Goal: Task Accomplishment & Management: Use online tool/utility

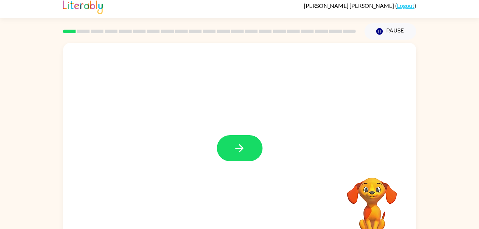
scroll to position [9, 0]
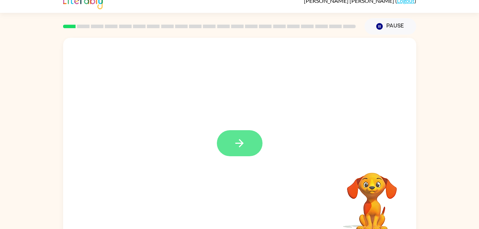
click at [235, 144] on icon "button" at bounding box center [239, 143] width 12 height 12
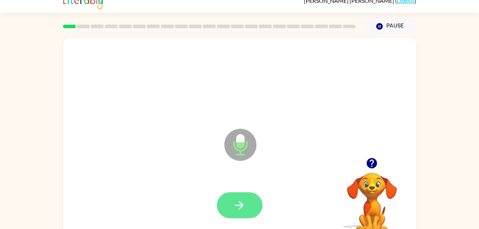
click at [239, 192] on button "button" at bounding box center [240, 205] width 46 height 26
click at [236, 202] on icon "button" at bounding box center [239, 205] width 12 height 12
click at [234, 206] on icon "button" at bounding box center [239, 205] width 12 height 12
click at [251, 211] on button "button" at bounding box center [240, 205] width 46 height 26
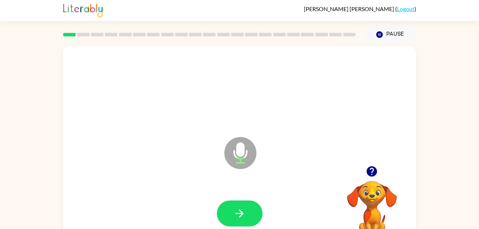
scroll to position [0, 0]
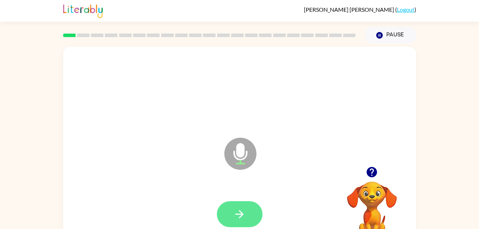
click at [242, 222] on button "button" at bounding box center [240, 214] width 46 height 26
click at [242, 205] on div at bounding box center [240, 214] width 46 height 26
click at [245, 207] on button "button" at bounding box center [240, 214] width 46 height 26
click at [245, 202] on button "button" at bounding box center [240, 214] width 46 height 26
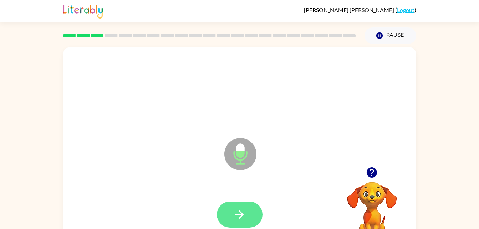
click at [234, 211] on icon "button" at bounding box center [239, 214] width 12 height 12
click at [230, 207] on button "button" at bounding box center [240, 214] width 46 height 26
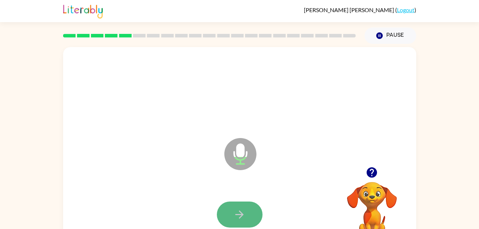
click at [247, 216] on button "button" at bounding box center [240, 214] width 46 height 26
click at [236, 216] on icon "button" at bounding box center [239, 214] width 12 height 12
click at [220, 215] on button "button" at bounding box center [240, 214] width 46 height 26
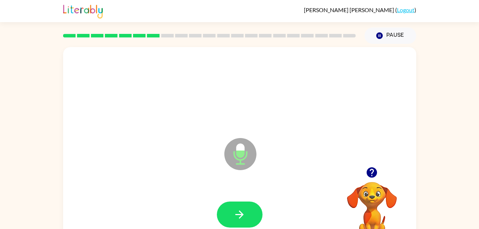
scroll to position [22, 0]
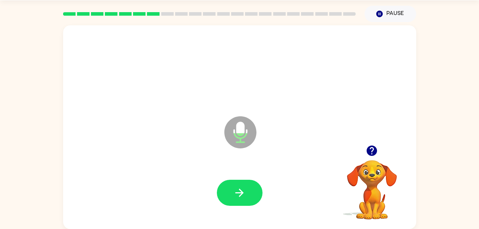
click at [220, 203] on div at bounding box center [240, 193] width 46 height 26
click at [233, 182] on button "button" at bounding box center [240, 193] width 46 height 26
click at [253, 187] on button "button" at bounding box center [240, 193] width 46 height 26
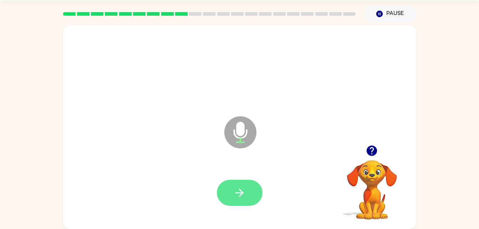
click at [235, 180] on button "button" at bounding box center [240, 193] width 46 height 26
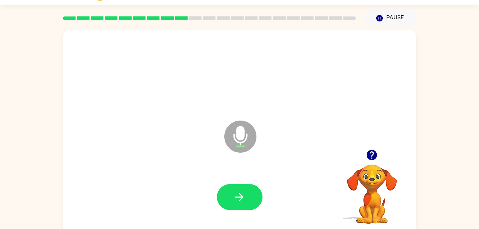
scroll to position [17, 0]
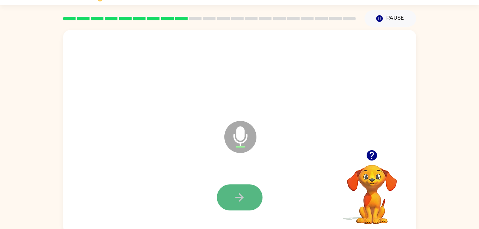
click at [239, 197] on icon "button" at bounding box center [239, 197] width 8 height 8
click at [213, 190] on div at bounding box center [239, 197] width 339 height 58
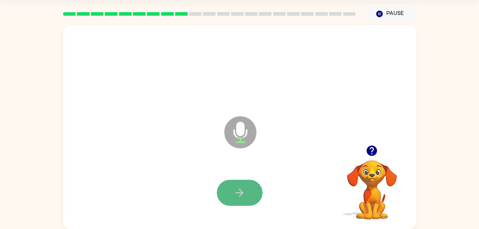
click at [241, 193] on icon "button" at bounding box center [239, 193] width 8 height 8
click at [248, 183] on button "button" at bounding box center [240, 193] width 46 height 26
click at [230, 197] on button "button" at bounding box center [240, 193] width 46 height 26
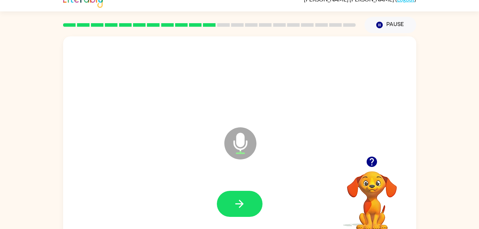
scroll to position [10, 0]
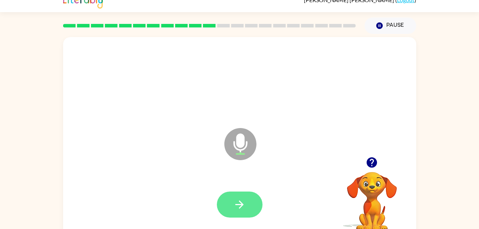
click at [235, 198] on icon "button" at bounding box center [239, 204] width 12 height 12
click at [261, 205] on button "button" at bounding box center [240, 204] width 46 height 26
click at [245, 217] on button "button" at bounding box center [240, 204] width 46 height 26
click at [249, 208] on button "button" at bounding box center [240, 204] width 46 height 26
click at [256, 212] on button "button" at bounding box center [240, 204] width 46 height 26
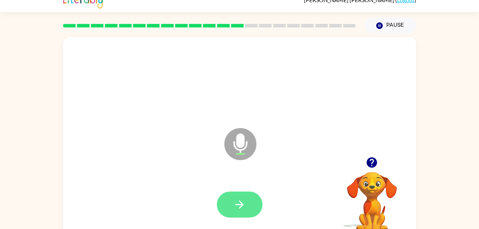
click at [242, 204] on icon "button" at bounding box center [239, 204] width 8 height 8
click at [242, 203] on div at bounding box center [239, 204] width 339 height 58
click at [242, 201] on icon "button" at bounding box center [239, 204] width 12 height 12
click at [241, 199] on icon "button" at bounding box center [239, 204] width 12 height 12
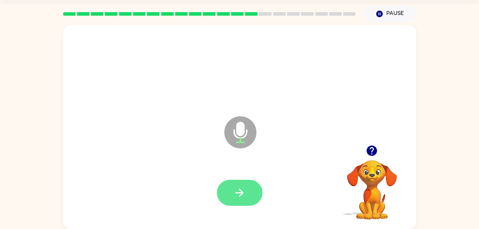
click at [246, 184] on button "button" at bounding box center [240, 193] width 46 height 26
click at [243, 185] on button "button" at bounding box center [240, 193] width 46 height 26
click at [245, 191] on icon "button" at bounding box center [239, 193] width 12 height 12
click at [244, 201] on button "button" at bounding box center [240, 193] width 46 height 26
click at [236, 198] on icon "button" at bounding box center [239, 193] width 12 height 12
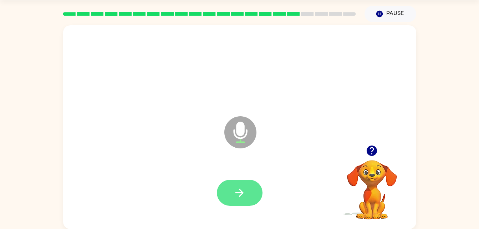
click at [234, 180] on button "button" at bounding box center [240, 193] width 46 height 26
click at [242, 196] on icon "button" at bounding box center [239, 193] width 12 height 12
click at [235, 185] on button "button" at bounding box center [240, 193] width 46 height 26
click at [243, 195] on icon "button" at bounding box center [239, 193] width 12 height 12
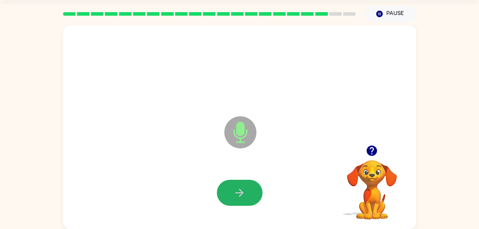
scroll to position [20, 0]
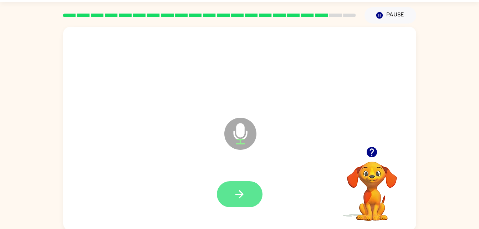
click at [261, 198] on button "button" at bounding box center [240, 194] width 46 height 26
click at [247, 187] on button "button" at bounding box center [240, 194] width 46 height 26
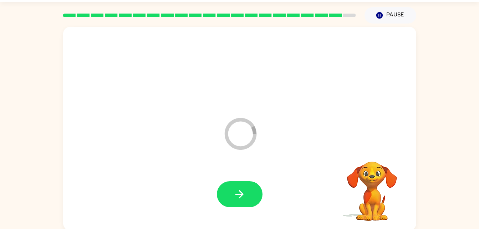
scroll to position [9, 0]
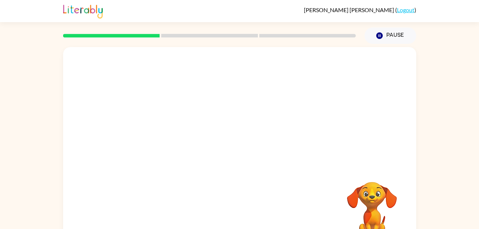
click at [209, 120] on div at bounding box center [239, 107] width 353 height 120
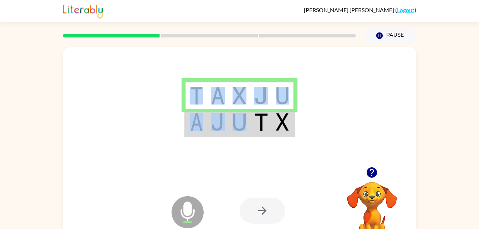
drag, startPoint x: 241, startPoint y: 143, endPoint x: 238, endPoint y: 122, distance: 21.5
click at [238, 122] on div at bounding box center [239, 107] width 353 height 120
click at [220, 129] on img at bounding box center [218, 122] width 14 height 18
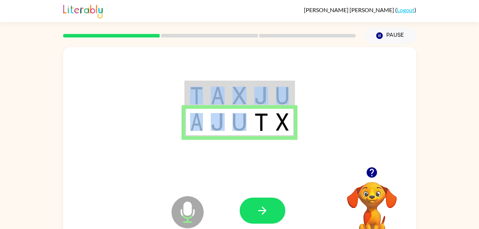
click at [211, 130] on img at bounding box center [218, 122] width 14 height 18
click at [260, 210] on icon "button" at bounding box center [262, 210] width 12 height 12
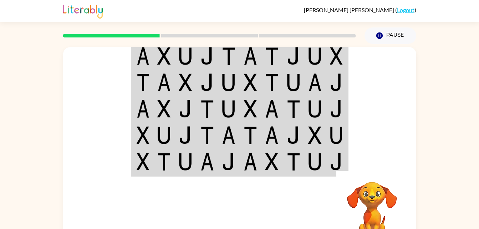
click at [384, 103] on div at bounding box center [239, 107] width 353 height 120
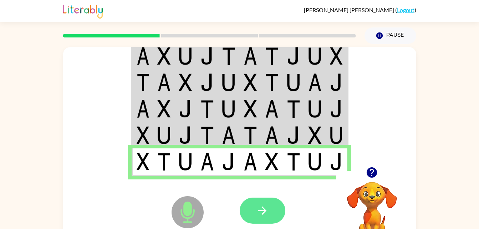
click at [262, 214] on icon "button" at bounding box center [262, 210] width 8 height 8
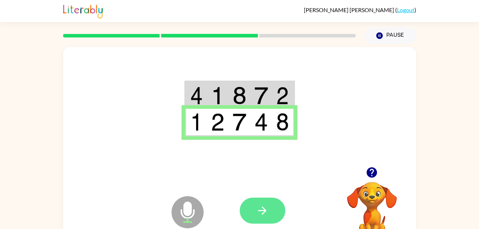
click at [271, 215] on button "button" at bounding box center [263, 211] width 46 height 26
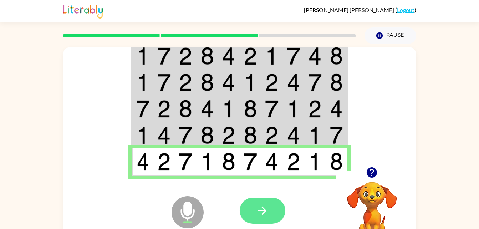
click at [266, 211] on icon "button" at bounding box center [262, 210] width 12 height 12
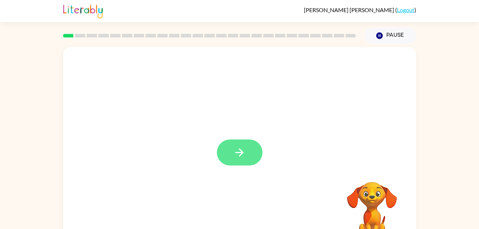
click at [249, 155] on button "button" at bounding box center [240, 152] width 46 height 26
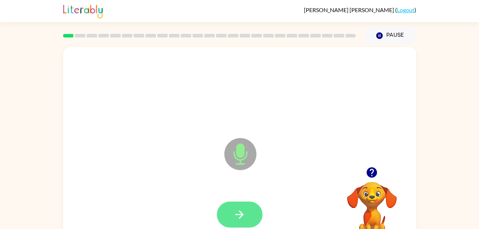
click at [235, 226] on button "button" at bounding box center [240, 214] width 46 height 26
click at [239, 210] on icon "button" at bounding box center [239, 214] width 12 height 12
click at [245, 213] on icon "button" at bounding box center [239, 214] width 12 height 12
click at [245, 217] on icon "button" at bounding box center [239, 214] width 12 height 12
click at [232, 216] on button "button" at bounding box center [240, 214] width 46 height 26
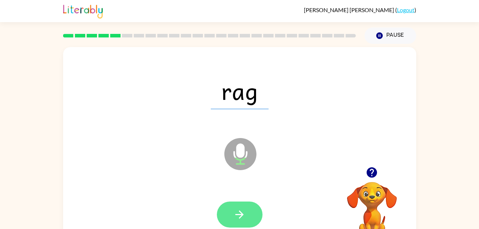
click at [247, 215] on button "button" at bounding box center [240, 214] width 46 height 26
click at [238, 211] on icon "button" at bounding box center [239, 214] width 12 height 12
click at [240, 217] on icon "button" at bounding box center [239, 214] width 8 height 8
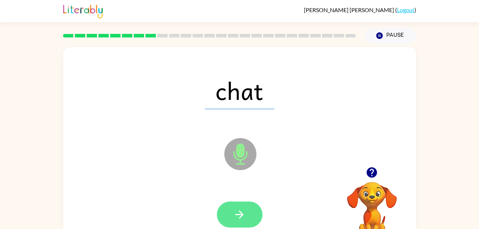
click at [240, 211] on icon "button" at bounding box center [239, 214] width 8 height 8
click at [240, 215] on icon "button" at bounding box center [239, 214] width 8 height 8
click at [245, 207] on button "button" at bounding box center [240, 214] width 46 height 26
click at [230, 211] on button "button" at bounding box center [240, 214] width 46 height 26
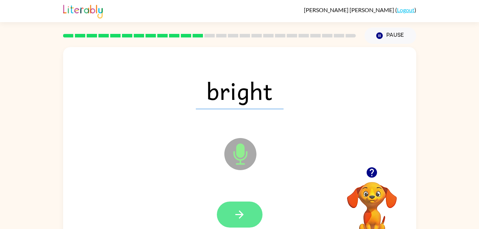
click at [241, 214] on icon "button" at bounding box center [239, 214] width 8 height 8
click at [240, 213] on icon "button" at bounding box center [239, 214] width 8 height 8
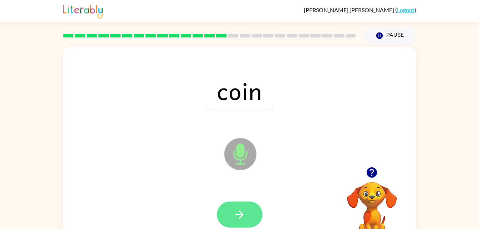
click at [245, 210] on icon "button" at bounding box center [239, 214] width 12 height 12
click at [252, 213] on button "button" at bounding box center [240, 214] width 46 height 26
click at [236, 218] on icon "button" at bounding box center [239, 214] width 12 height 12
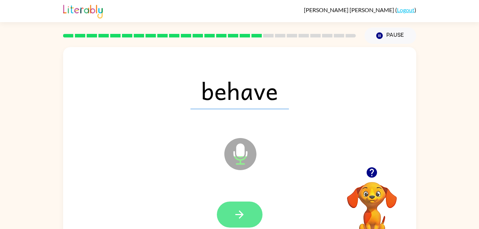
click at [251, 216] on button "button" at bounding box center [240, 214] width 46 height 26
click at [242, 223] on button "button" at bounding box center [240, 214] width 46 height 26
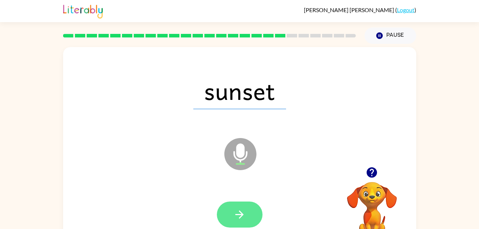
click at [239, 216] on icon "button" at bounding box center [239, 214] width 12 height 12
click at [238, 216] on icon "button" at bounding box center [239, 214] width 12 height 12
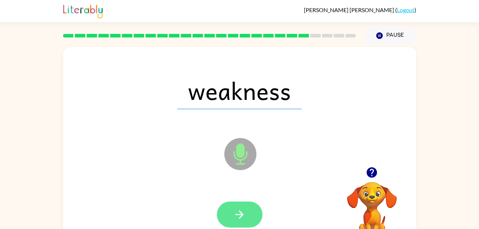
click at [237, 212] on icon "button" at bounding box center [239, 214] width 12 height 12
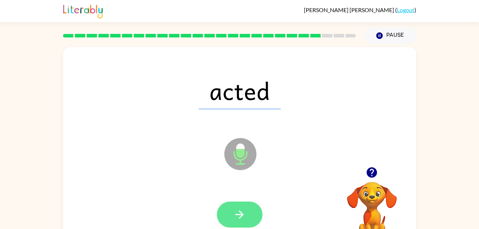
click at [245, 219] on icon "button" at bounding box center [239, 214] width 12 height 12
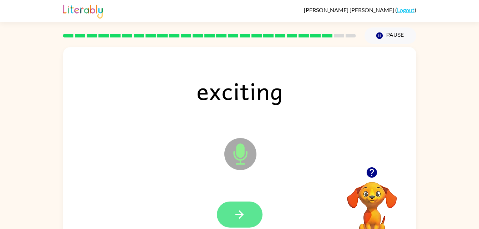
click at [246, 213] on button "button" at bounding box center [240, 214] width 46 height 26
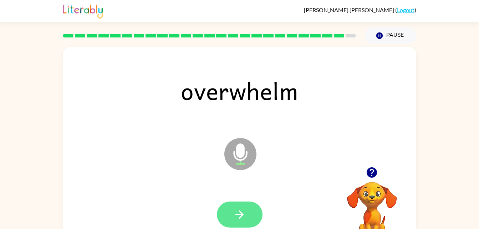
click at [247, 213] on button "button" at bounding box center [240, 214] width 46 height 26
